Goal: Check status

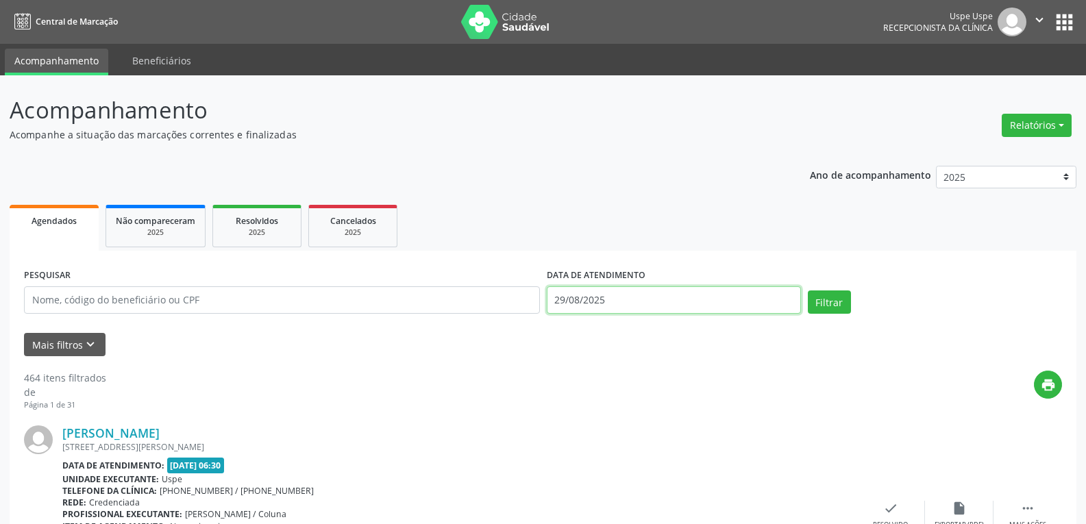
click at [716, 307] on input "29/08/2025" at bounding box center [674, 300] width 254 height 27
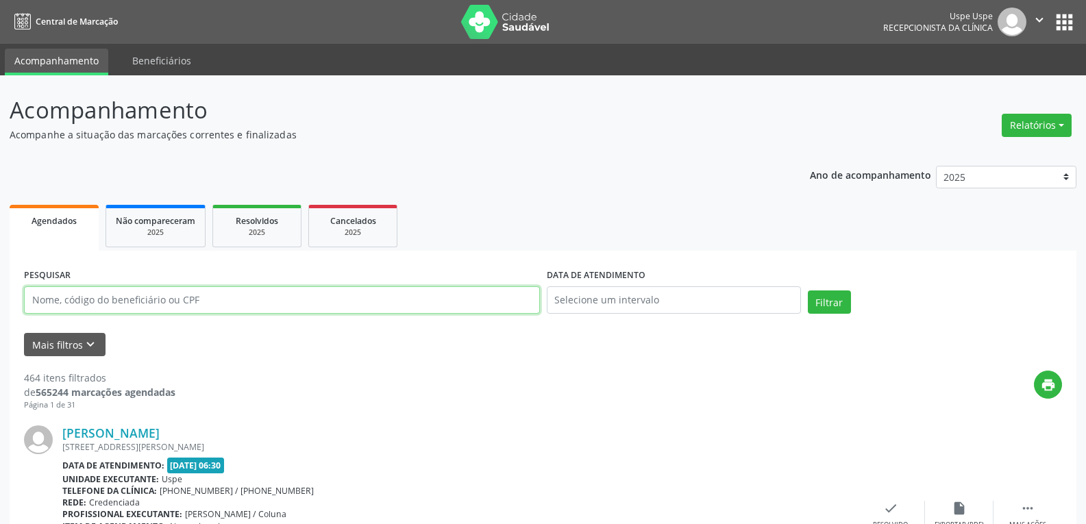
click at [359, 310] on input "text" at bounding box center [282, 300] width 516 height 27
click at [808, 291] on button "Filtrar" at bounding box center [829, 302] width 43 height 23
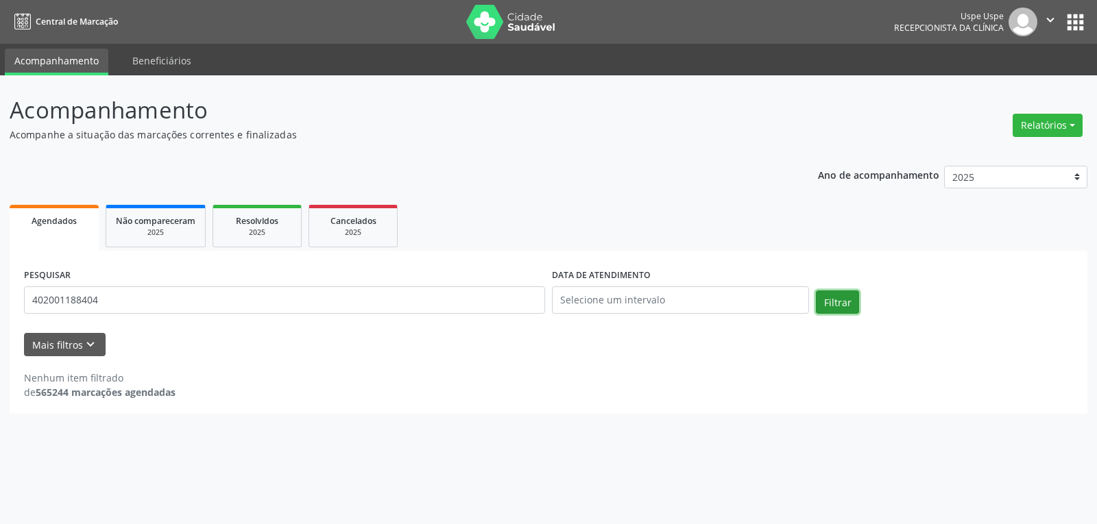
click at [837, 291] on button "Filtrar" at bounding box center [837, 302] width 43 height 23
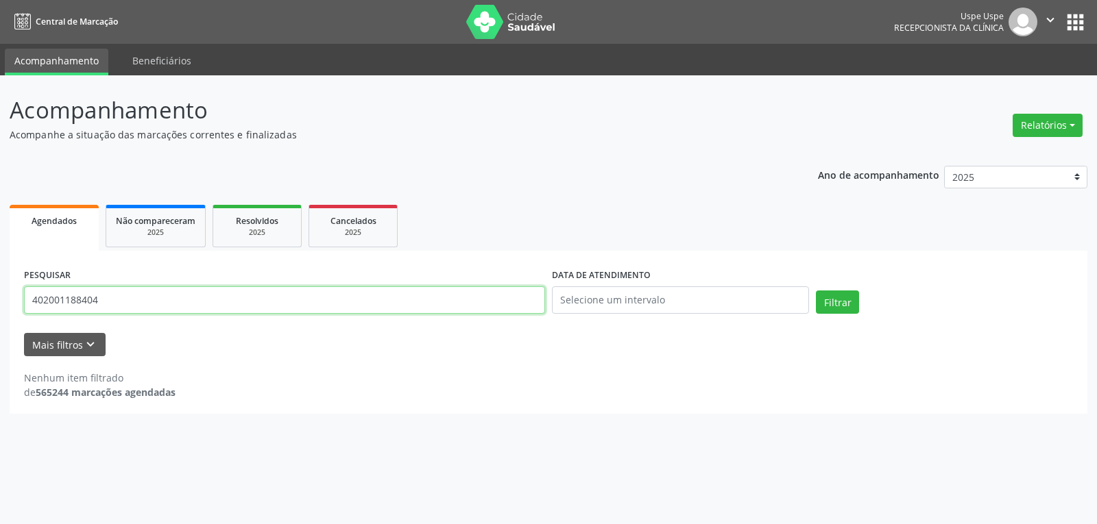
click at [136, 299] on input "402001188404" at bounding box center [284, 300] width 521 height 27
type input "4"
type input "42001188404"
click at [816, 291] on button "Filtrar" at bounding box center [837, 302] width 43 height 23
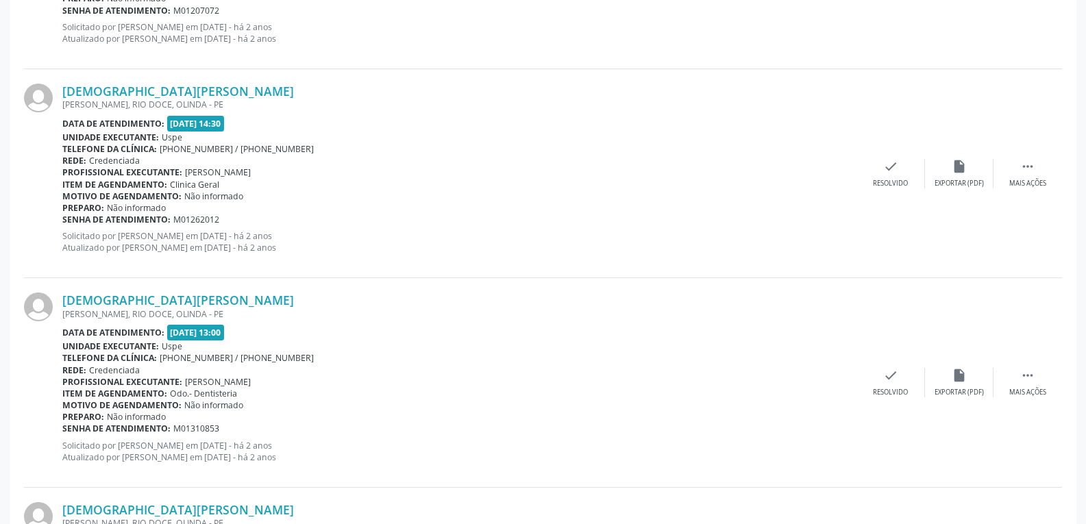
scroll to position [3090, 0]
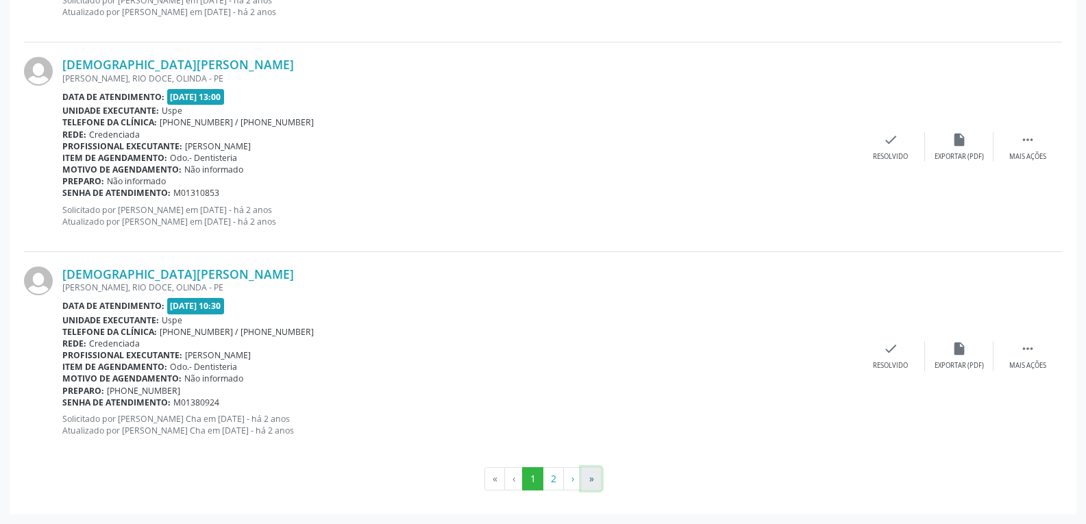
click at [595, 480] on button "»" at bounding box center [591, 478] width 21 height 23
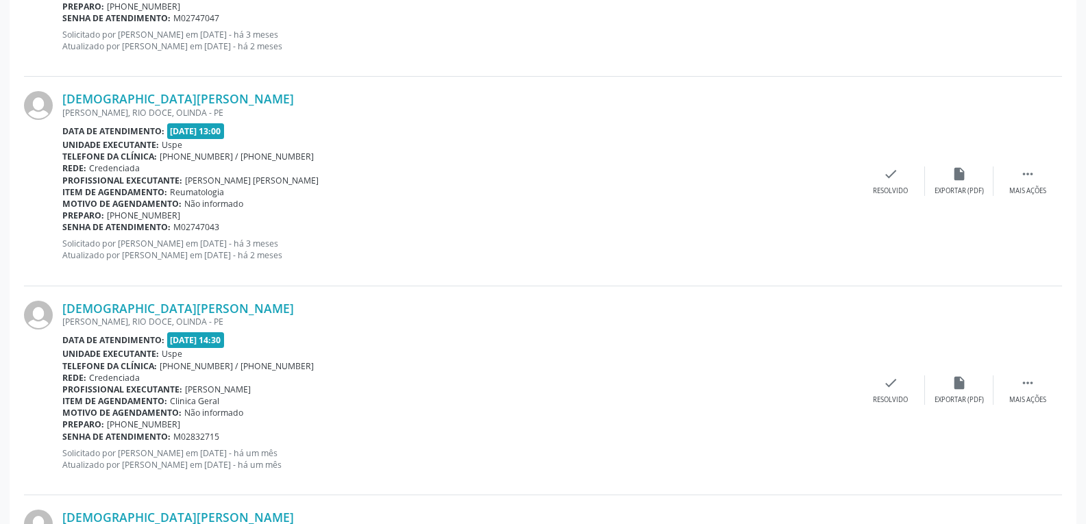
scroll to position [2043, 0]
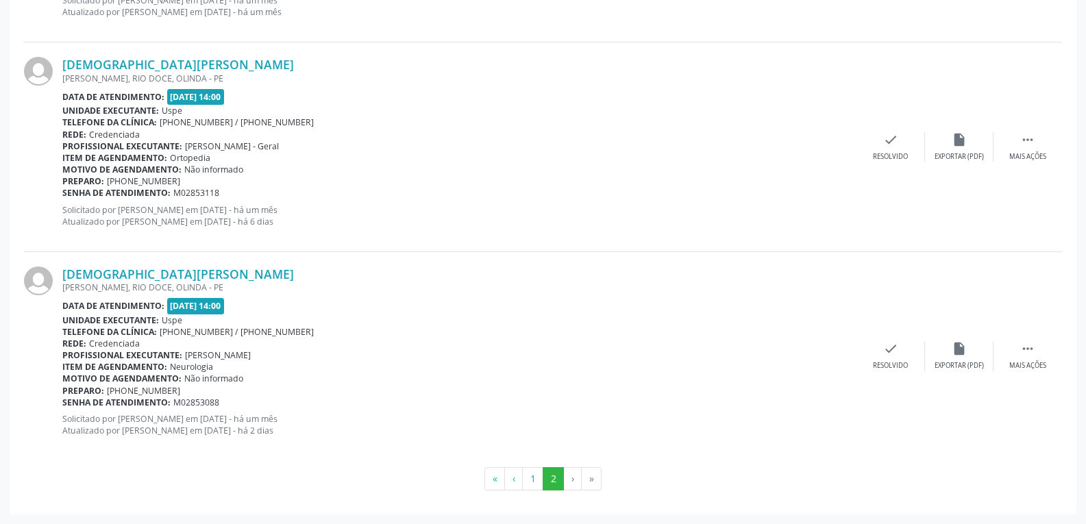
click at [436, 320] on div "Unidade executante: [GEOGRAPHIC_DATA]" at bounding box center [459, 321] width 794 height 12
